Goal: Find specific page/section: Find specific page/section

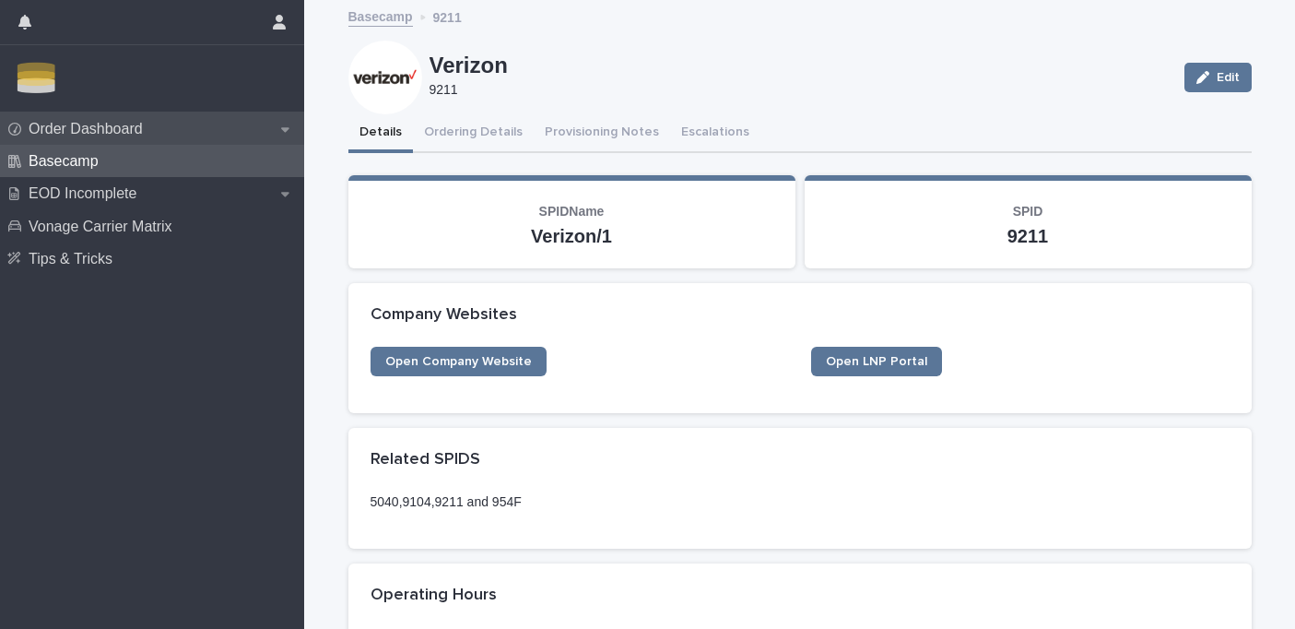
click at [80, 129] on p "Order Dashboard" at bounding box center [89, 129] width 136 height 18
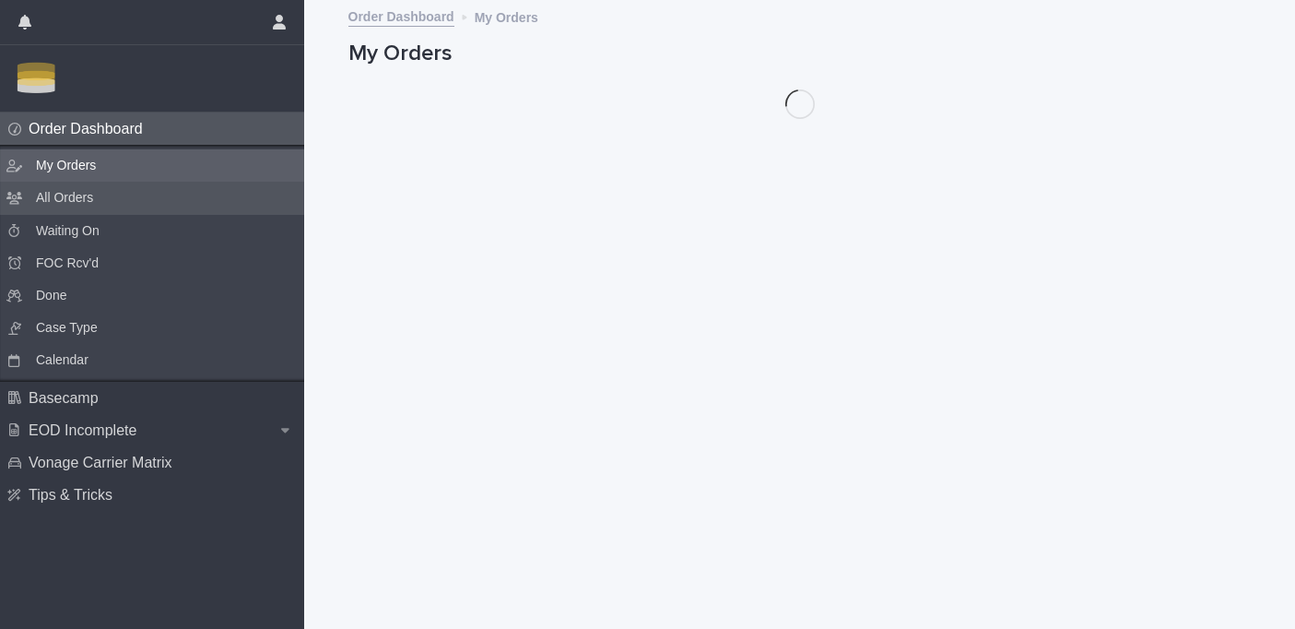
click at [70, 195] on p "All Orders" at bounding box center [64, 198] width 87 height 18
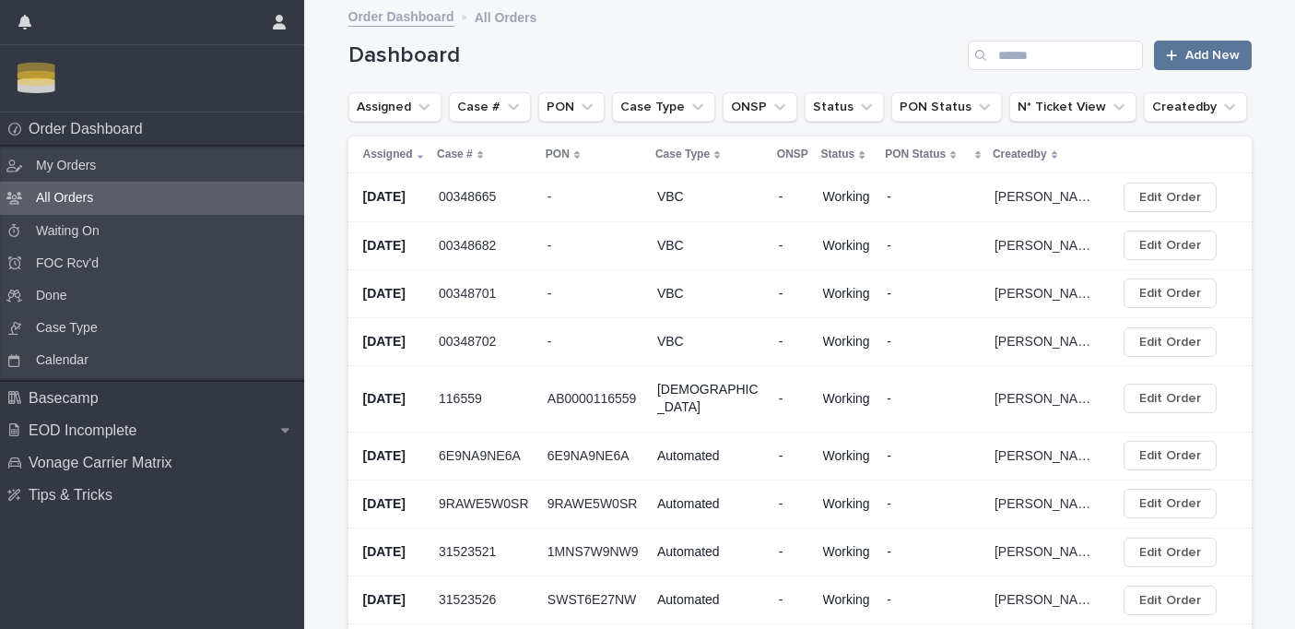
click at [476, 201] on p "00348665" at bounding box center [469, 194] width 61 height 21
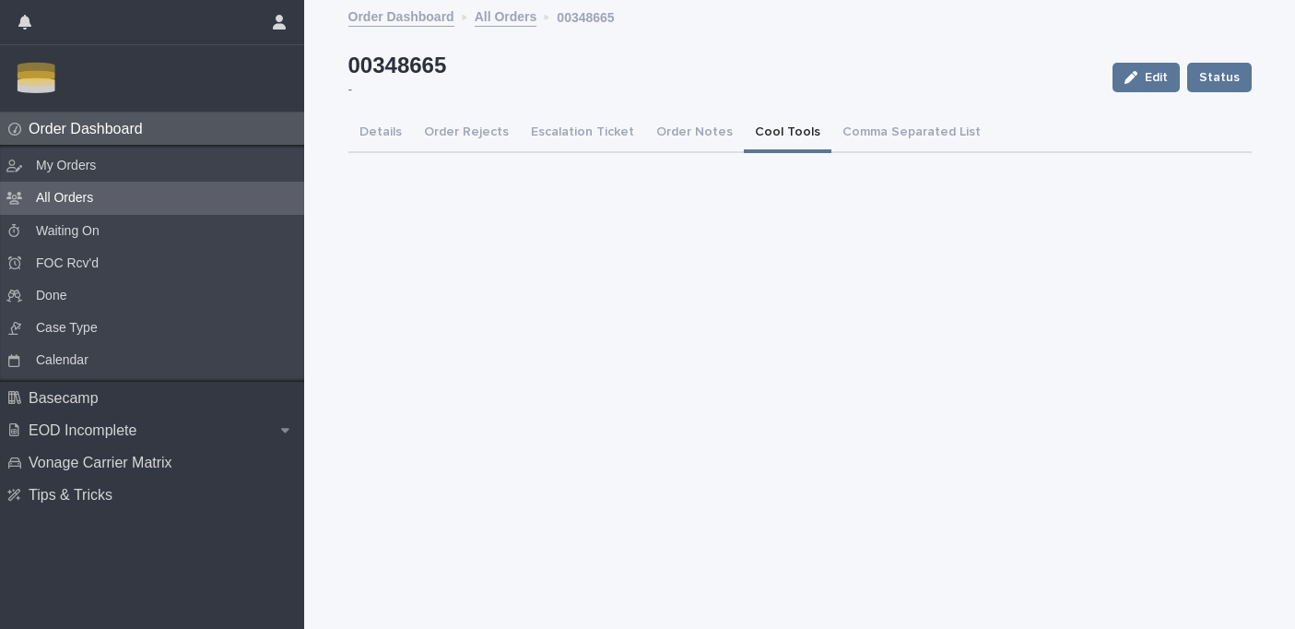
click at [772, 131] on button "Cool Tools" at bounding box center [788, 133] width 88 height 39
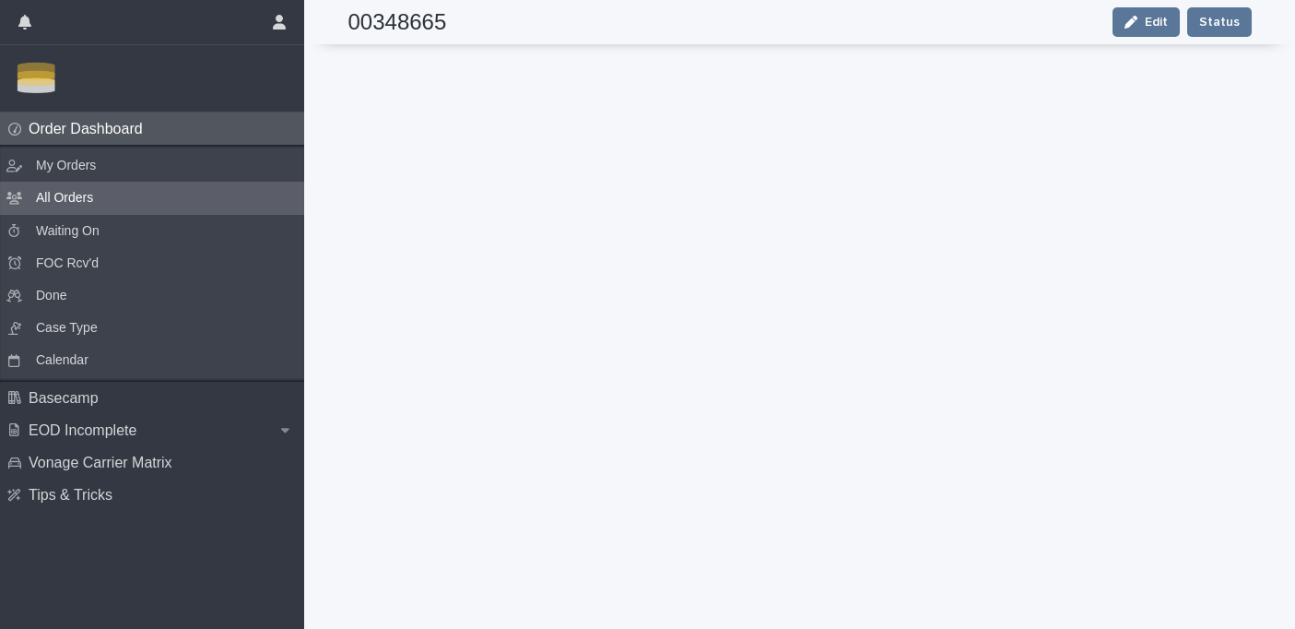
scroll to position [256, 0]
